Goal: Find contact information: Find contact information

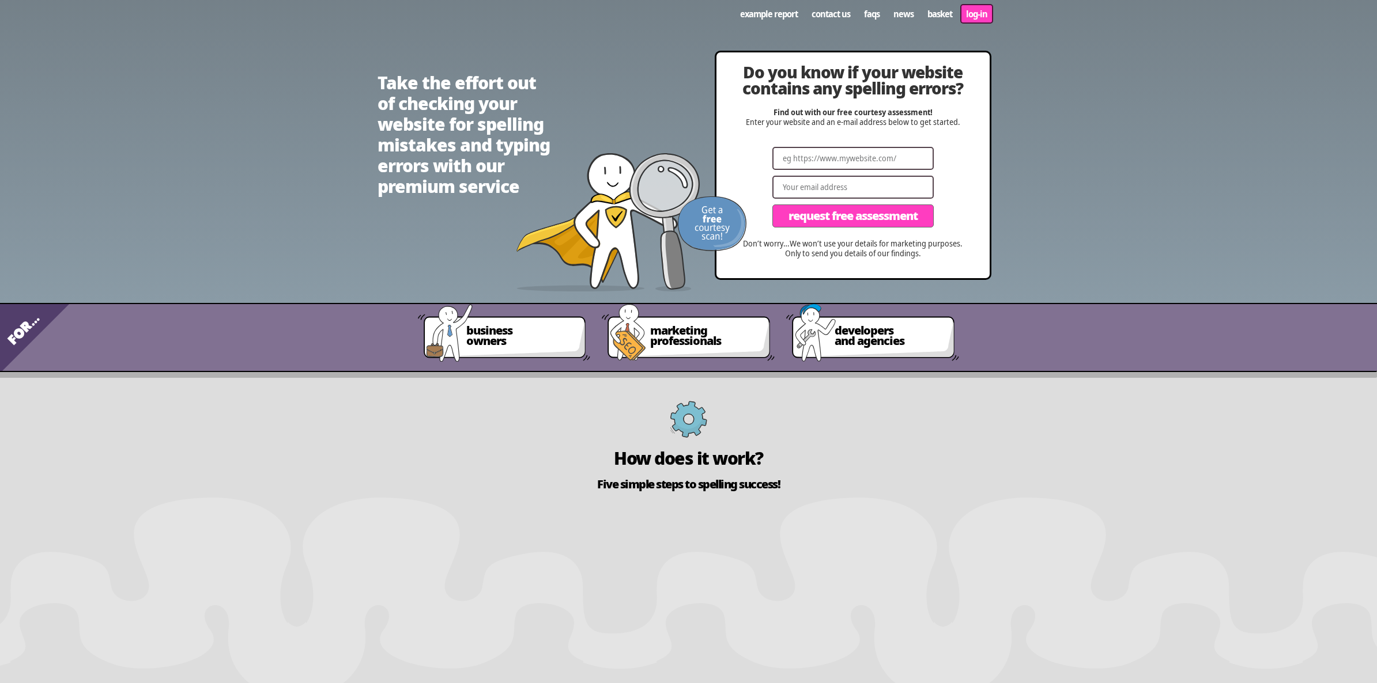
click at [980, 14] on link "Log-in" at bounding box center [976, 14] width 35 height 22
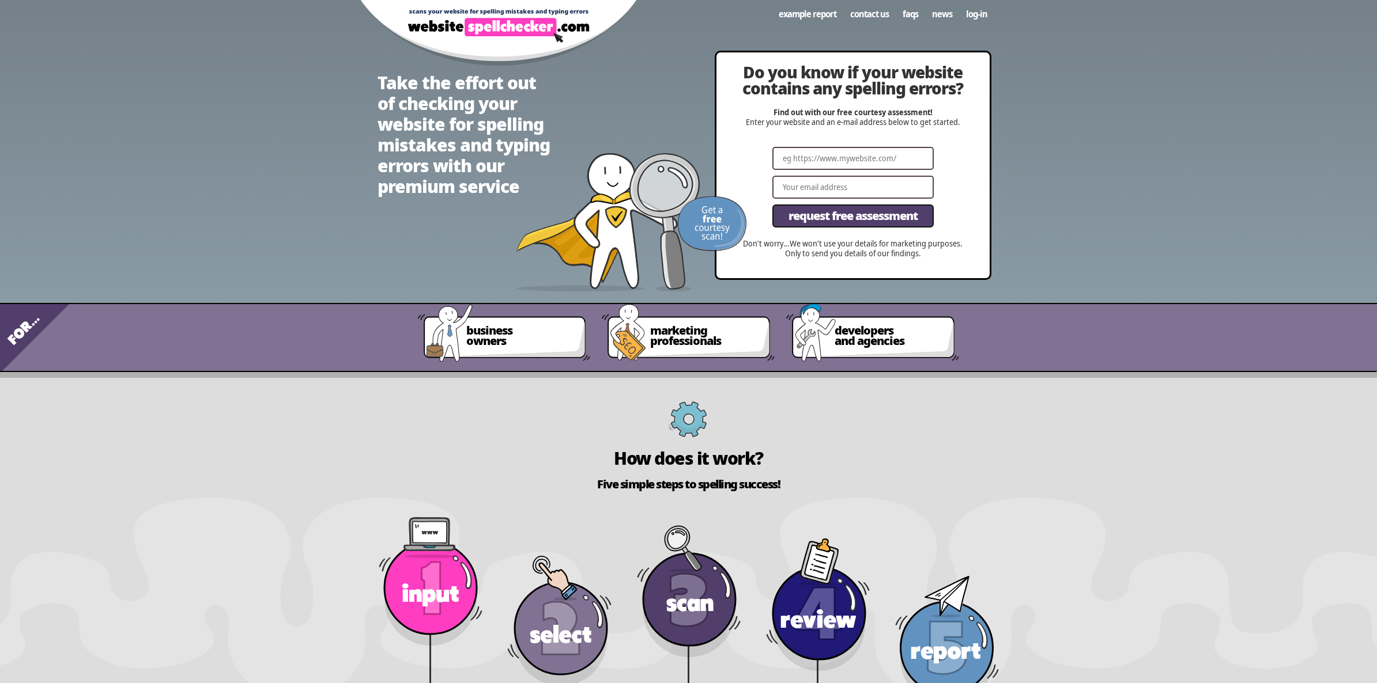
click at [833, 215] on span "Request Free Assessment" at bounding box center [852, 216] width 129 height 12
click at [860, 18] on link "Contact us" at bounding box center [869, 14] width 52 height 22
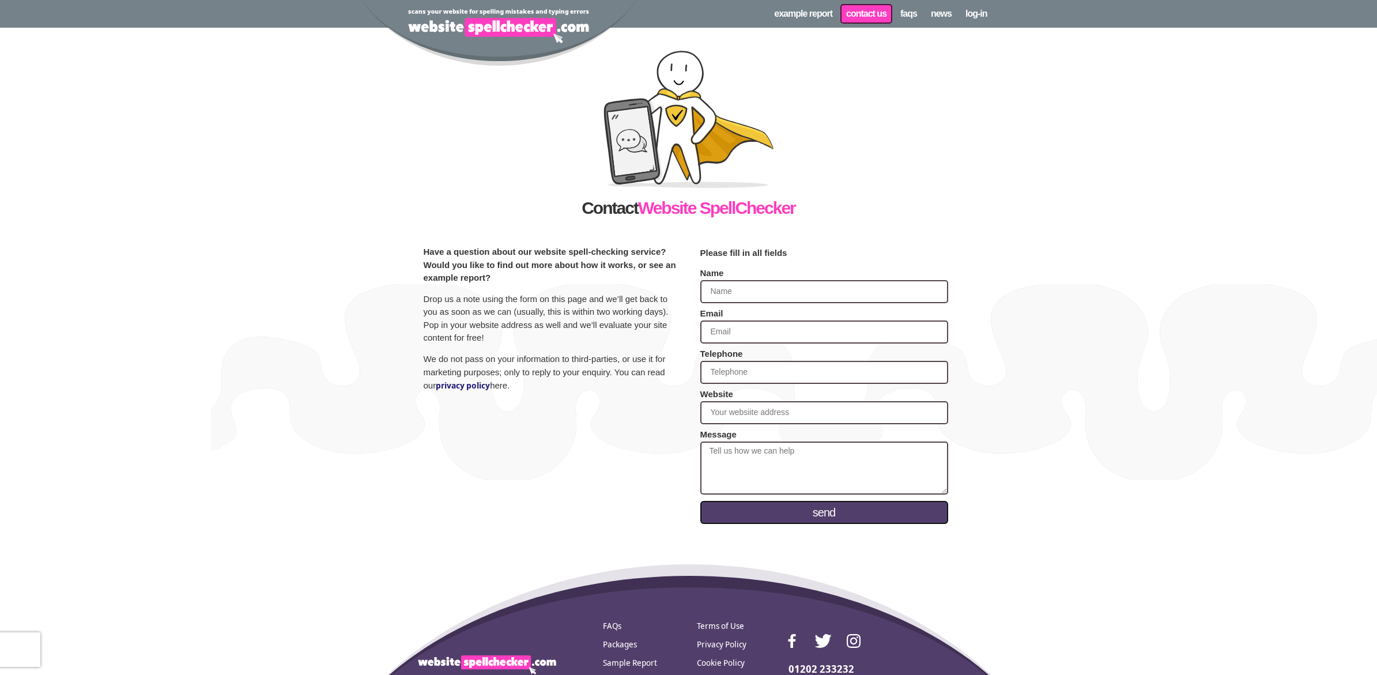
click at [808, 506] on span "Send" at bounding box center [823, 512] width 219 height 12
click at [802, 513] on span "Send" at bounding box center [823, 512] width 219 height 12
click at [566, 24] on img at bounding box center [498, 33] width 277 height 66
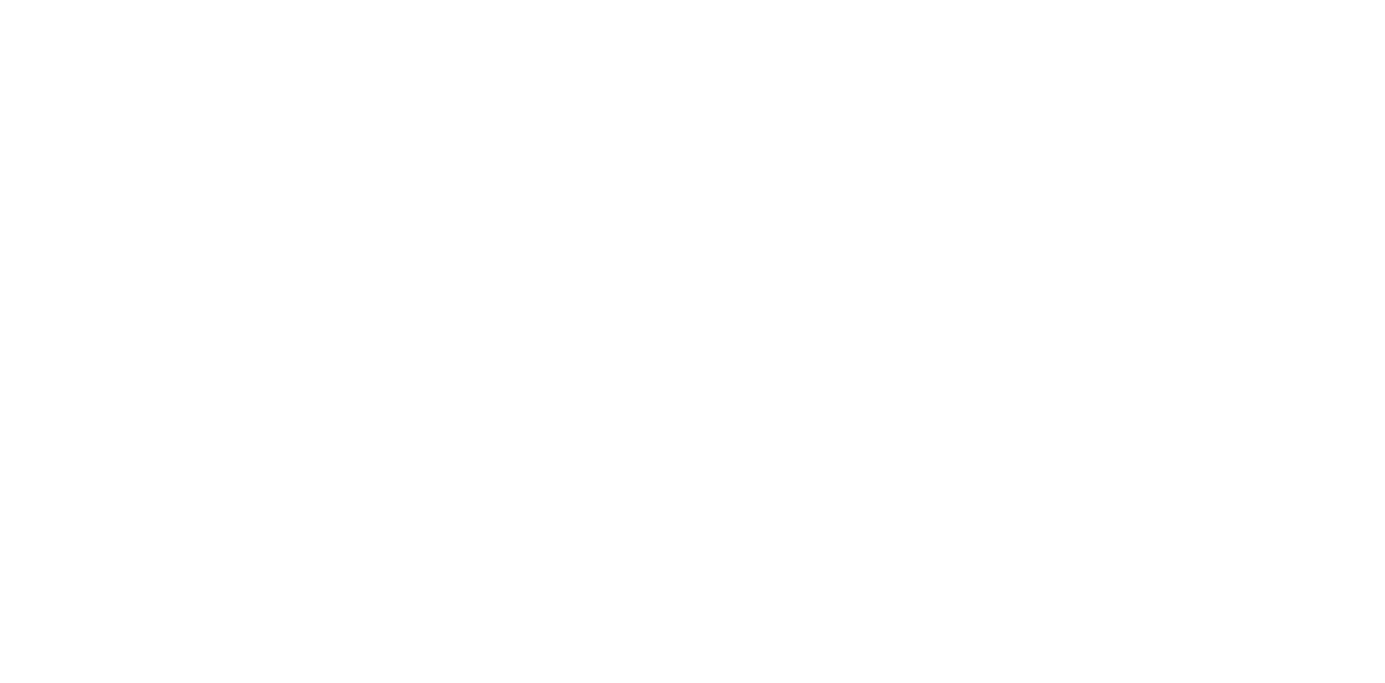
click at [498, 26] on div "Example Report Contact us FAQs News Basket Log-in Menu Example Report Contact u…" at bounding box center [692, 14] width 657 height 28
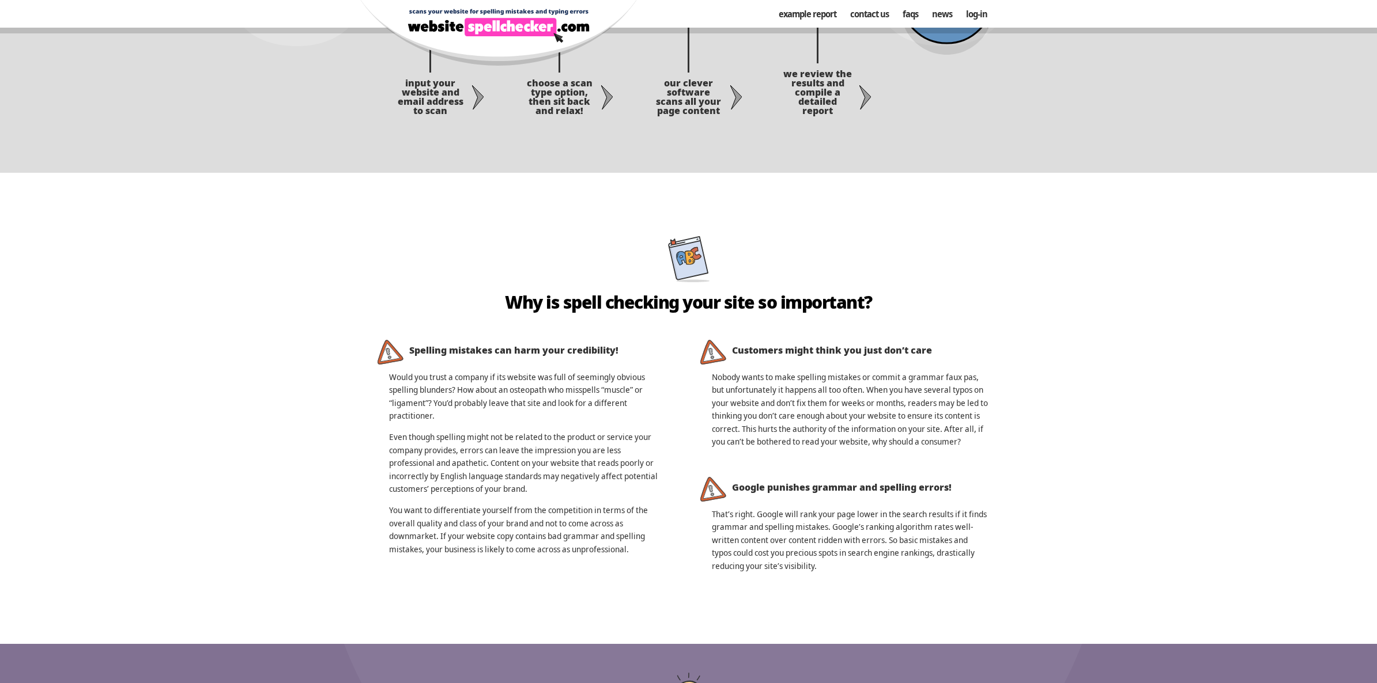
scroll to position [634, 0]
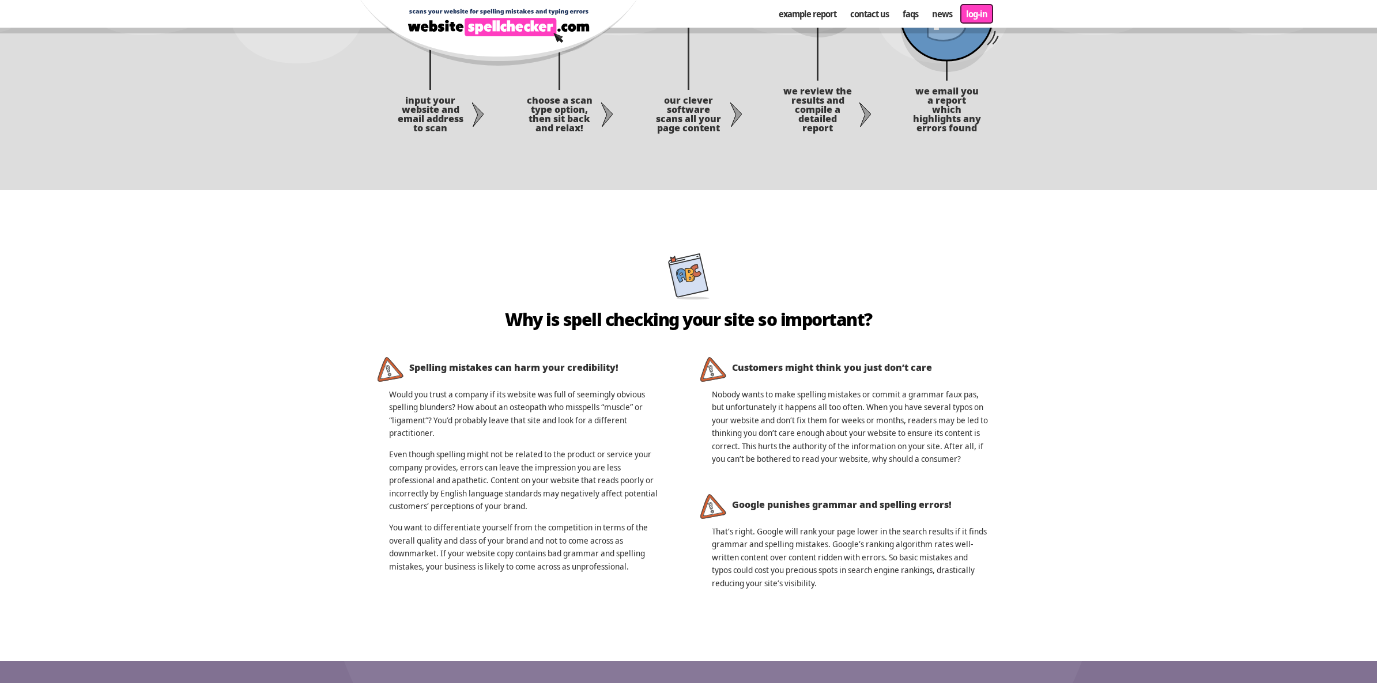
click at [990, 10] on link "Log-in" at bounding box center [976, 14] width 35 height 22
